Goal: Task Accomplishment & Management: Manage account settings

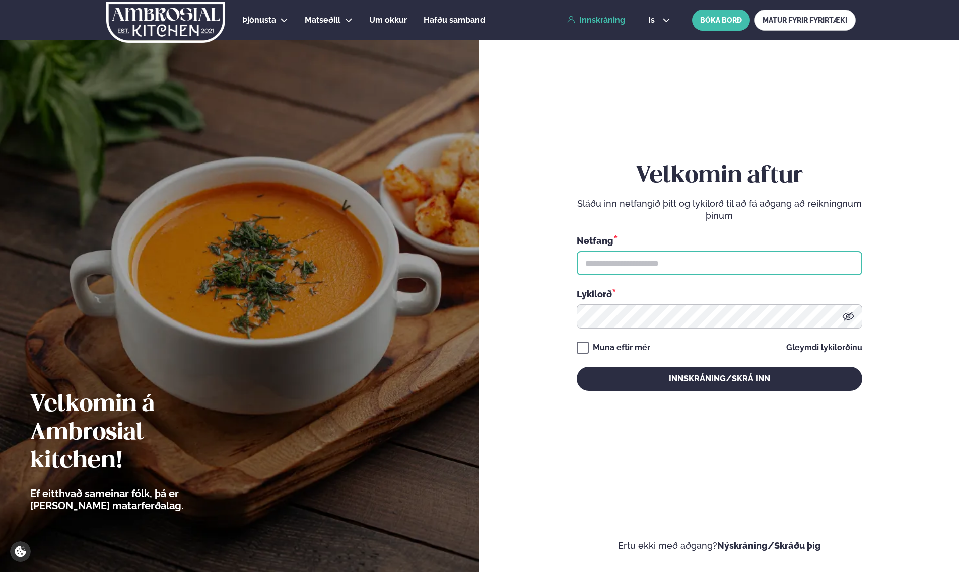
click at [647, 261] on input "text" at bounding box center [719, 263] width 285 height 24
type input "**********"
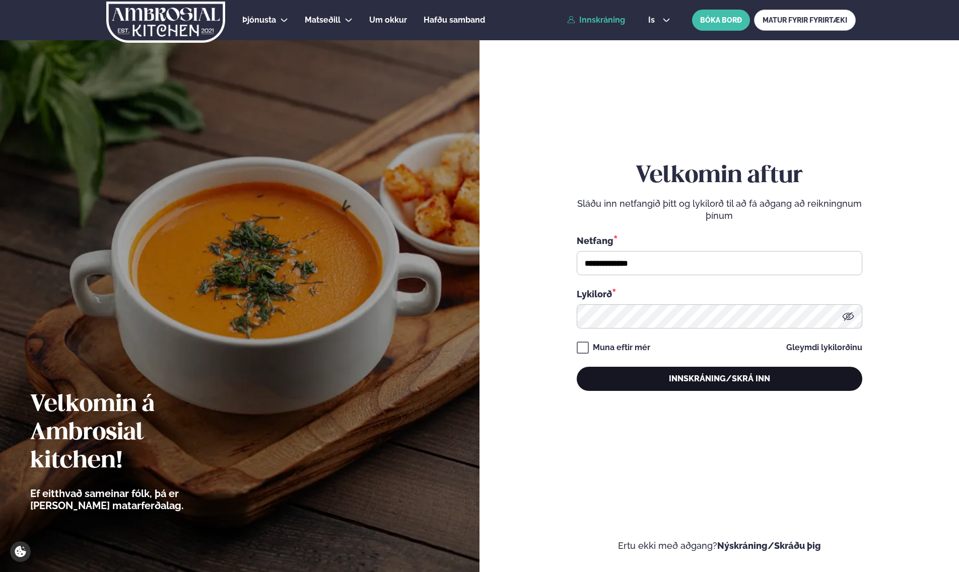
click at [728, 383] on button "Innskráning/Skrá inn" at bounding box center [719, 379] width 285 height 24
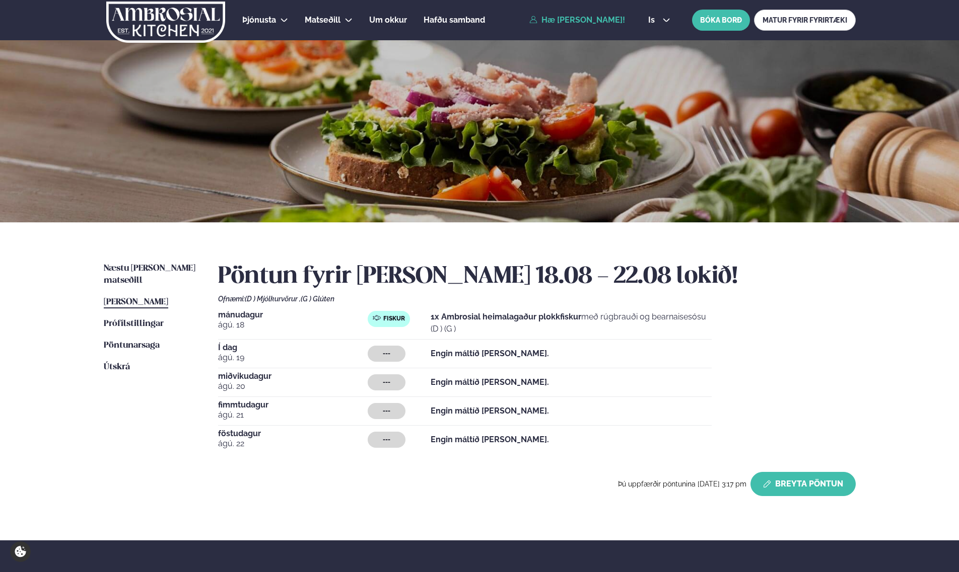
click at [793, 479] on button "Breyta Pöntun" at bounding box center [802, 484] width 105 height 24
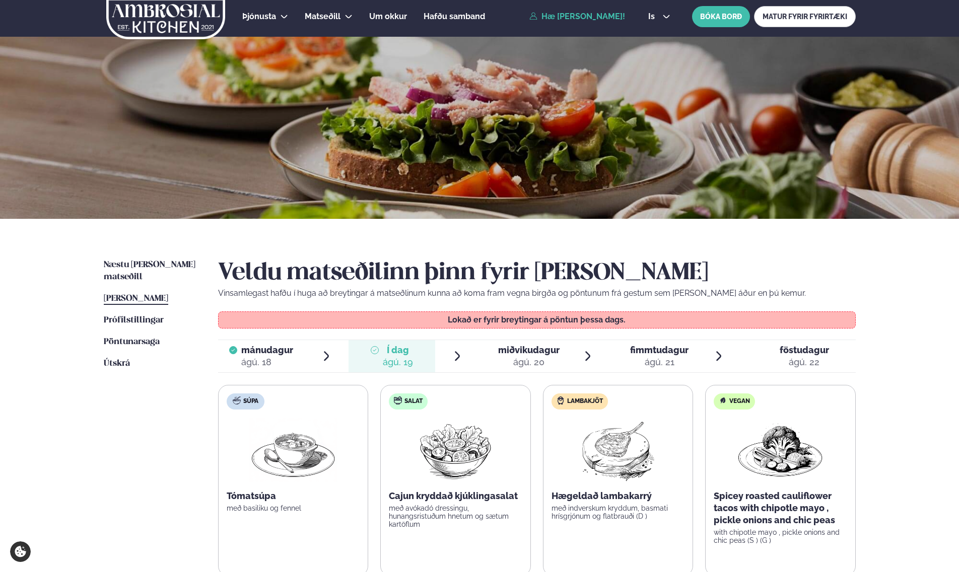
scroll to position [4, 0]
click at [516, 357] on div "ágú. 20" at bounding box center [528, 362] width 61 height 12
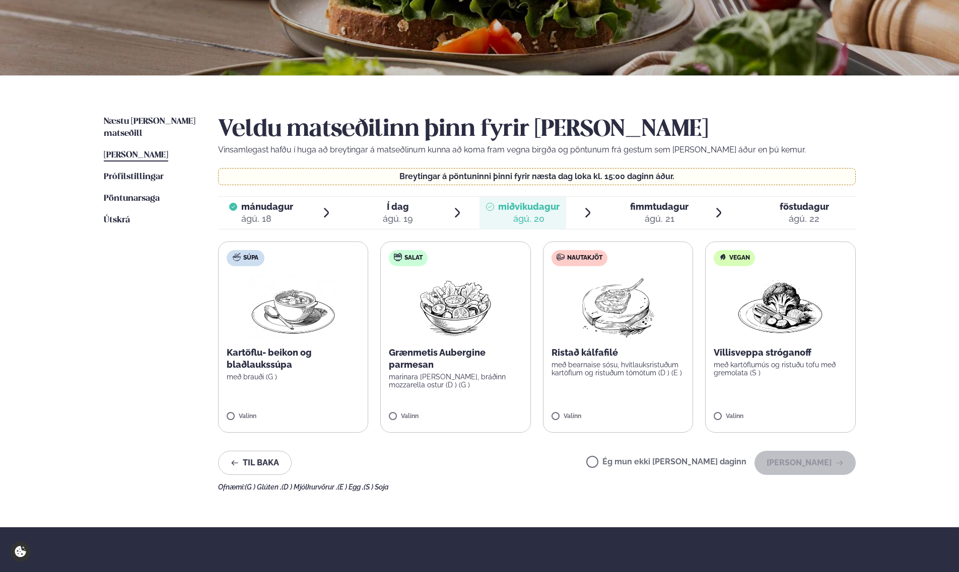
scroll to position [131, 0]
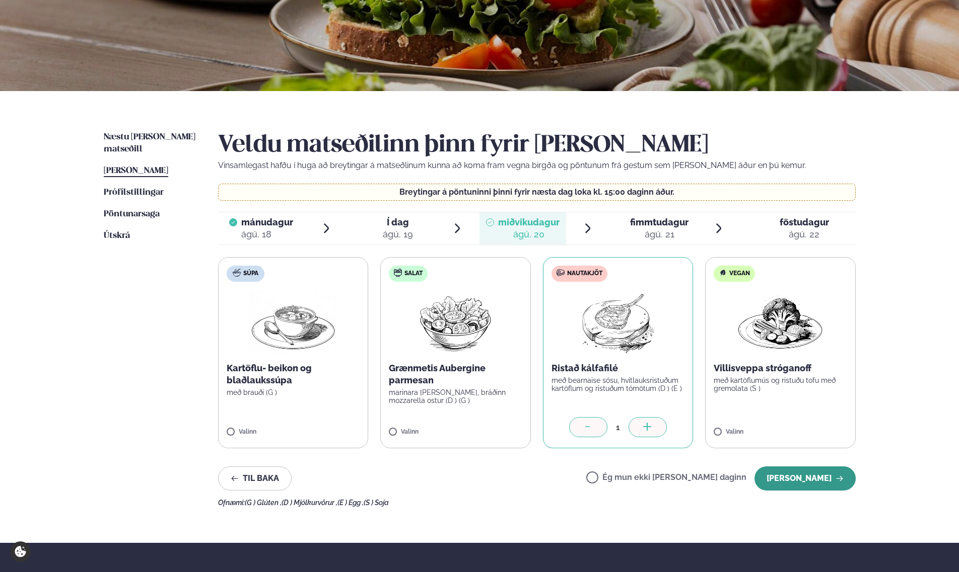
click at [793, 478] on button "[PERSON_NAME]" at bounding box center [804, 479] width 101 height 24
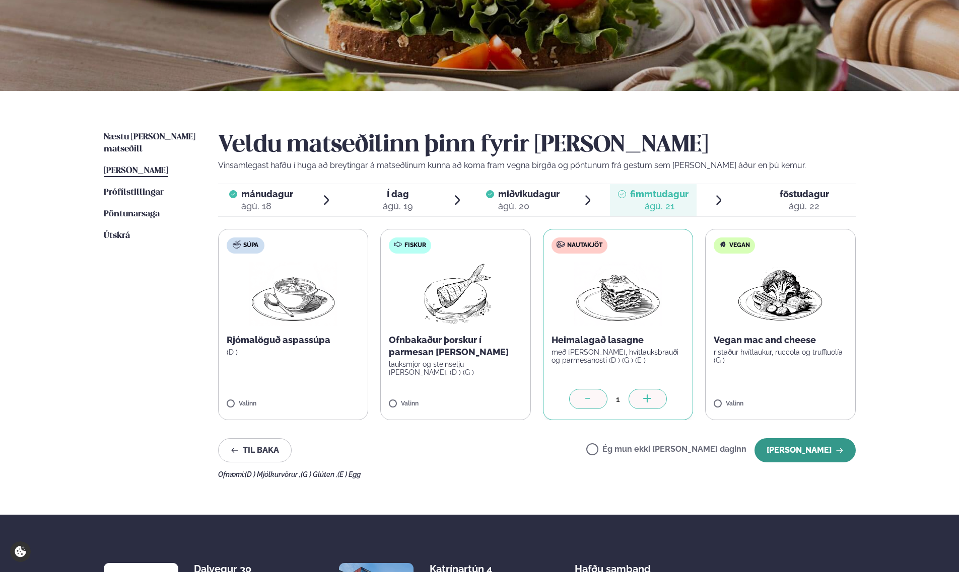
click at [831, 446] on button "[PERSON_NAME]" at bounding box center [804, 451] width 101 height 24
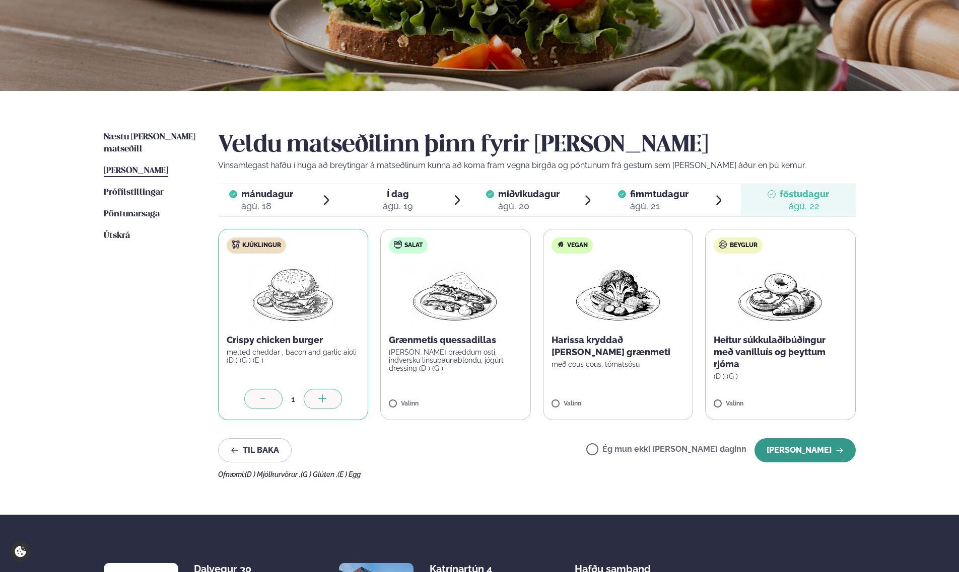
click at [812, 449] on button "[PERSON_NAME]" at bounding box center [804, 451] width 101 height 24
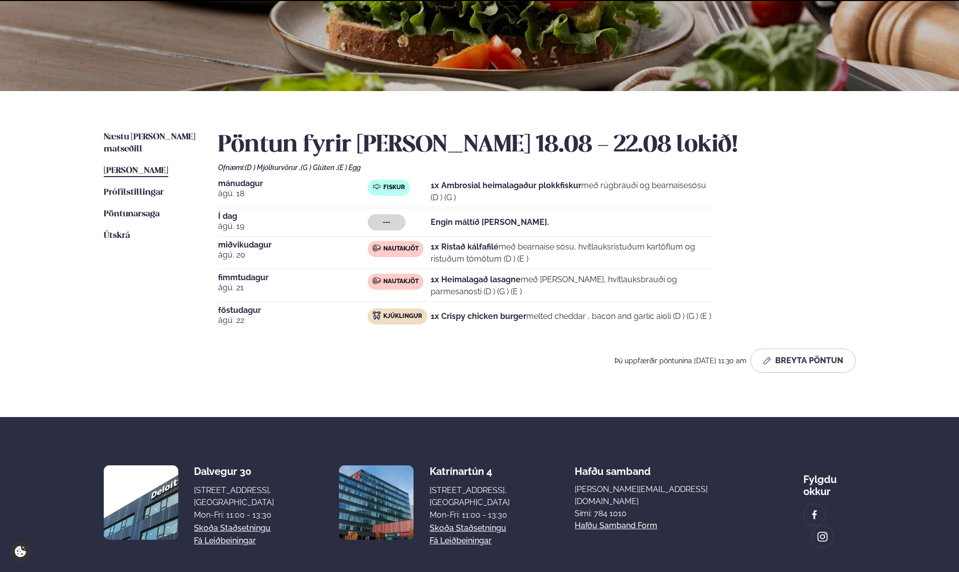
scroll to position [133, 0]
